Goal: Information Seeking & Learning: Find specific fact

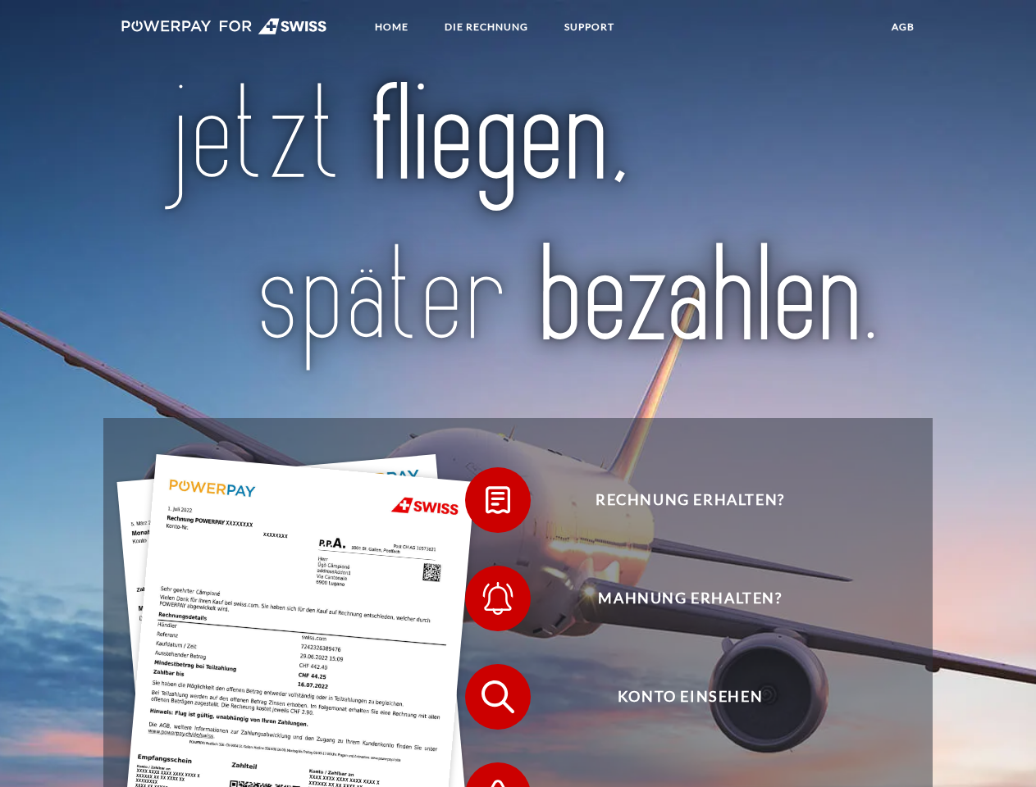
click at [224, 29] on img at bounding box center [224, 26] width 206 height 16
click at [486, 504] on span at bounding box center [473, 500] width 82 height 82
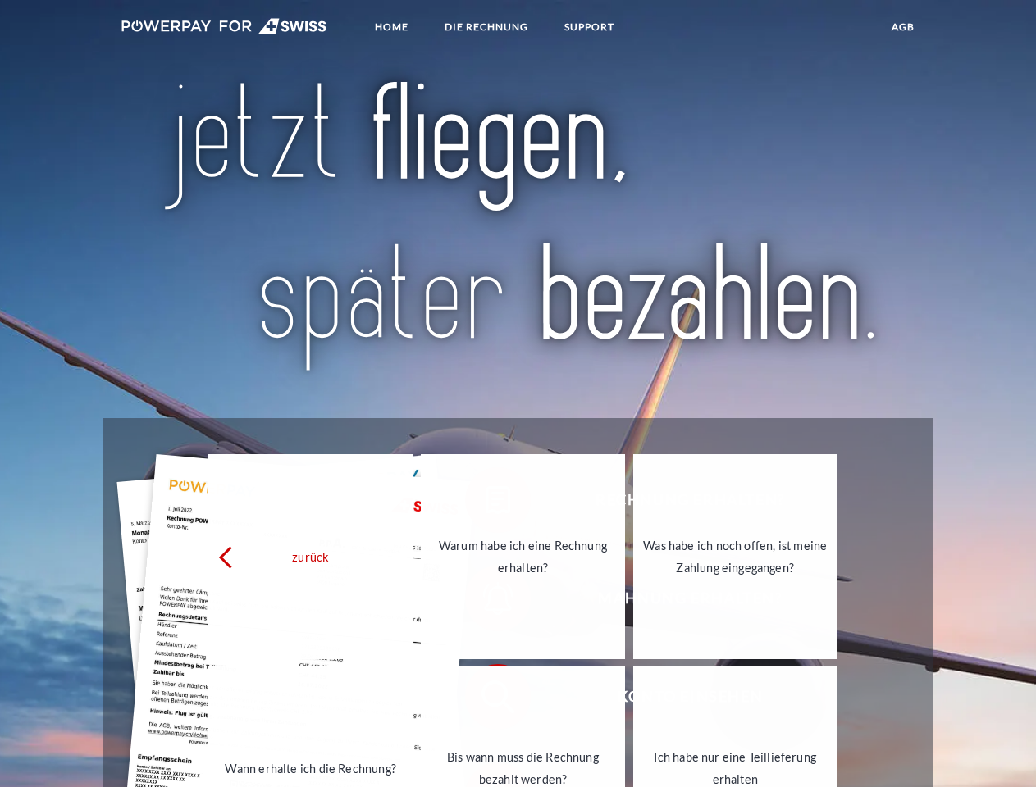
click at [486, 701] on link "Bis wann muss die Rechnung bezahlt werden?" at bounding box center [523, 768] width 204 height 205
